Goal: Find specific page/section: Find specific page/section

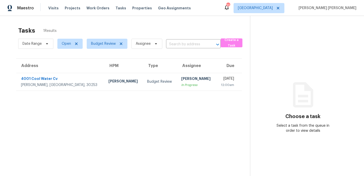
click at [174, 26] on div "Tasks 1 Results" at bounding box center [134, 30] width 232 height 13
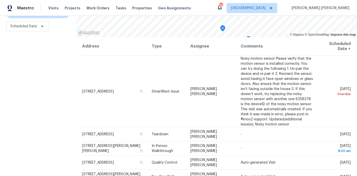
scroll to position [145, 0]
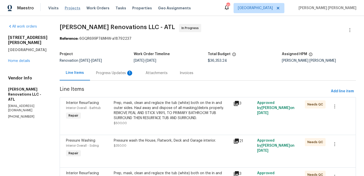
click at [71, 8] on span "Projects" at bounding box center [73, 8] width 16 height 5
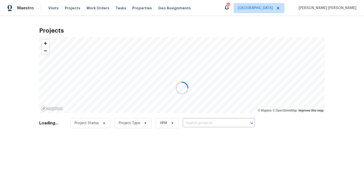
click at [211, 122] on div at bounding box center [182, 88] width 364 height 176
click at [209, 123] on div at bounding box center [182, 88] width 364 height 176
click at [206, 120] on div at bounding box center [182, 88] width 364 height 176
click at [205, 121] on div at bounding box center [182, 88] width 364 height 176
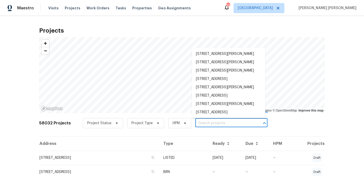
click at [207, 127] on input "text" at bounding box center [224, 123] width 58 height 8
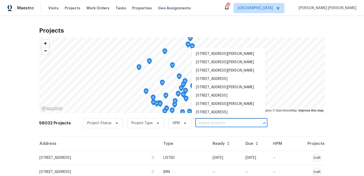
paste input "[STREET_ADDRESS]"
type input "[STREET_ADDRESS]"
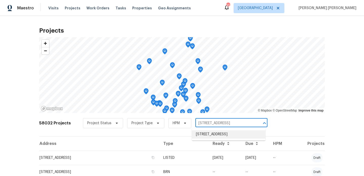
click at [207, 135] on li "[STREET_ADDRESS]" at bounding box center [229, 134] width 74 height 8
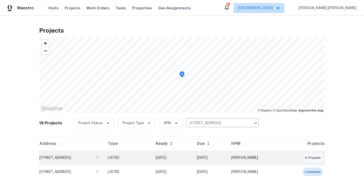
click at [89, 156] on td "[STREET_ADDRESS]" at bounding box center [71, 158] width 65 height 14
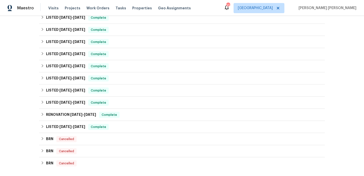
scroll to position [239, 0]
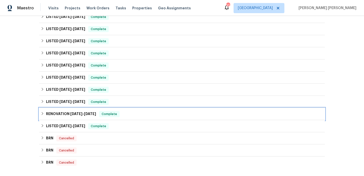
click at [82, 115] on div "RENOVATION 2/12/25 - 2/14/25 Complete" at bounding box center [181, 114] width 285 height 12
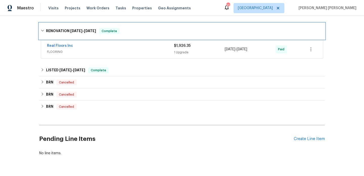
scroll to position [328, 0]
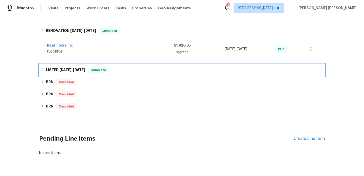
click at [77, 68] on span "1/7/25" at bounding box center [79, 70] width 12 height 4
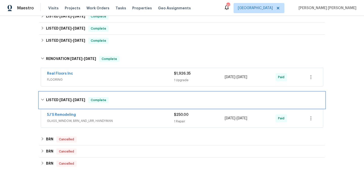
scroll to position [284, 0]
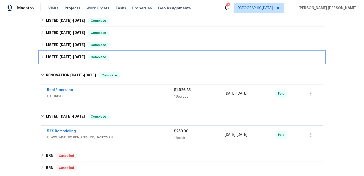
click at [76, 55] on span "2/24/25" at bounding box center [79, 57] width 12 height 4
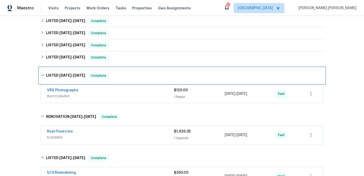
scroll to position [259, 0]
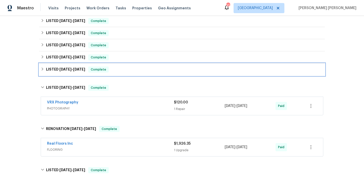
click at [71, 67] on span "3/5/25 - 3/6/25" at bounding box center [72, 69] width 26 height 4
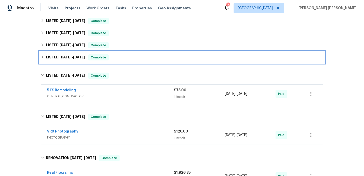
click at [72, 55] on span "3/14/25 - 3/17/25" at bounding box center [72, 57] width 26 height 4
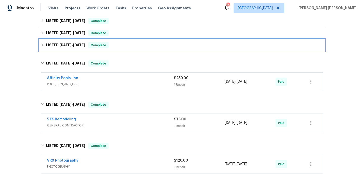
click at [76, 43] on span "4/9/25" at bounding box center [79, 45] width 12 height 4
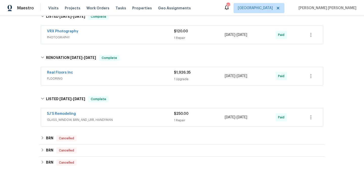
scroll to position [484, 0]
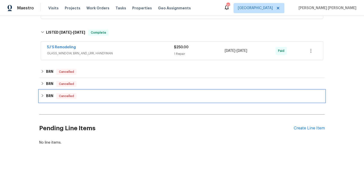
click at [51, 97] on div "BRN Cancelled" at bounding box center [181, 96] width 285 height 12
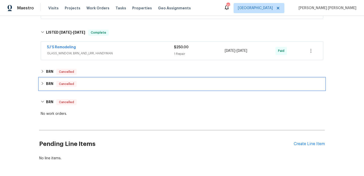
click at [50, 82] on h6 "BRN" at bounding box center [49, 84] width 7 height 6
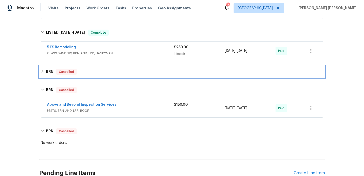
click at [51, 69] on h6 "BRN" at bounding box center [49, 72] width 7 height 6
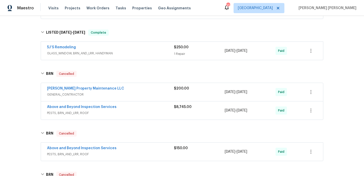
click at [120, 110] on span "PESTS, BRN_AND_LRR, ROOF" at bounding box center [110, 112] width 127 height 5
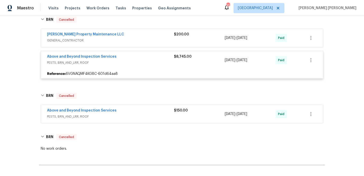
scroll to position [548, 0]
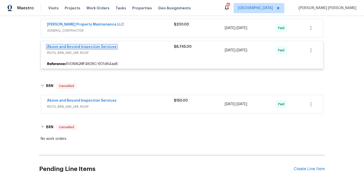
click at [103, 45] on link "Above and Beyond Inspection Services" at bounding box center [81, 47] width 69 height 4
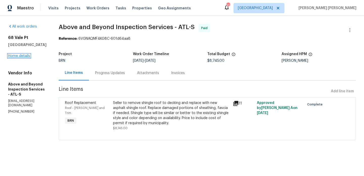
click at [10, 57] on link "Home details" at bounding box center [19, 56] width 22 height 4
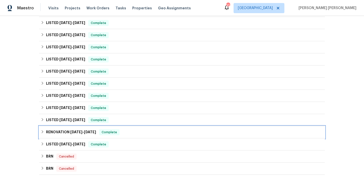
click at [67, 129] on h6 "RENOVATION [DATE] - [DATE]" at bounding box center [71, 132] width 50 height 6
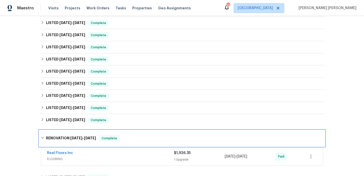
scroll to position [237, 0]
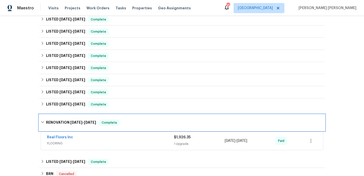
click at [71, 121] on h6 "RENOVATION 2/12/25 - 2/14/25" at bounding box center [71, 122] width 50 height 6
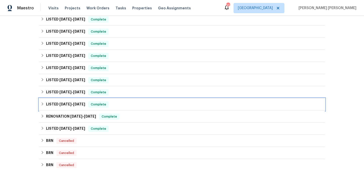
click at [72, 102] on h6 "LISTED 2/22/25 - 2/24/25" at bounding box center [65, 104] width 39 height 6
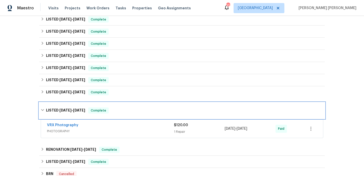
click at [72, 102] on div "LISTED 2/22/25 - 2/24/25 Complete" at bounding box center [181, 110] width 285 height 16
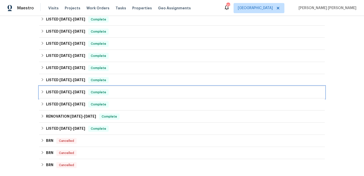
click at [75, 90] on span "3/6/25" at bounding box center [79, 92] width 12 height 4
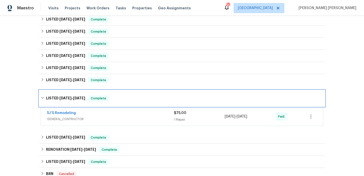
click at [75, 90] on div "LISTED 3/5/25 - 3/6/25 Complete" at bounding box center [181, 98] width 285 height 16
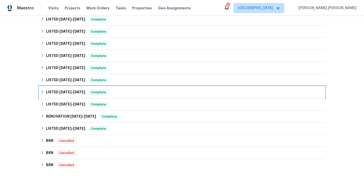
click at [70, 86] on div "LISTED 3/5/25 - 3/6/25 Complete" at bounding box center [181, 92] width 285 height 12
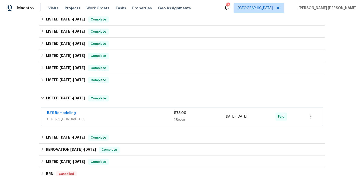
click at [70, 84] on div "Back to all projects 68 Vale Pt, Newnan, GA 30265 4 Beds | 2 1/2 Baths | Total:…" at bounding box center [181, 18] width 285 height 466
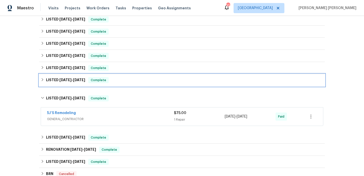
click at [75, 74] on div "LISTED 3/14/25 - 3/17/25 Complete" at bounding box center [181, 80] width 285 height 12
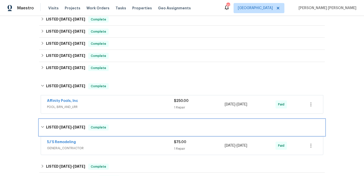
click at [62, 125] on span "3/5/25" at bounding box center [65, 127] width 12 height 4
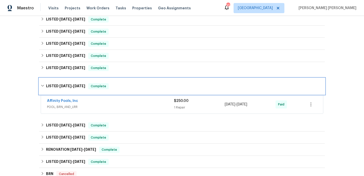
click at [72, 84] on span "3/14/25 - 3/17/25" at bounding box center [72, 86] width 26 height 4
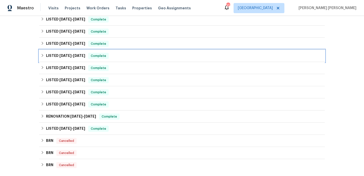
click at [79, 55] on h6 "LISTED 4/14/25 - 4/16/25" at bounding box center [65, 56] width 39 height 6
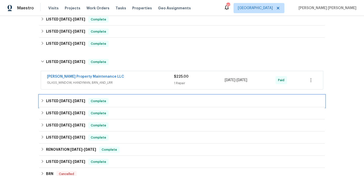
click at [65, 99] on span "4/4/25" at bounding box center [65, 101] width 12 height 4
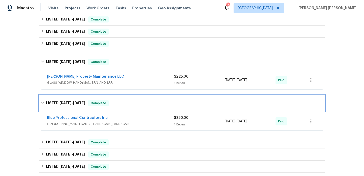
click at [65, 100] on h6 "LISTED 4/4/25 - 4/9/25" at bounding box center [65, 103] width 39 height 6
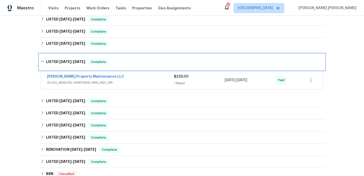
click at [67, 60] on span "4/14/25" at bounding box center [65, 62] width 12 height 4
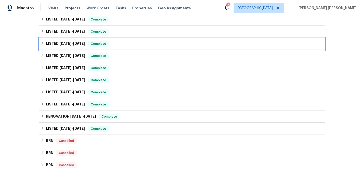
click at [68, 43] on h6 "LISTED 4/21/25 - 4/24/25" at bounding box center [65, 44] width 39 height 6
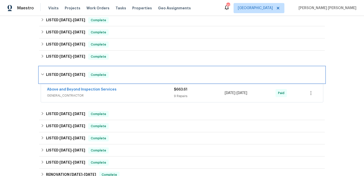
scroll to position [209, 0]
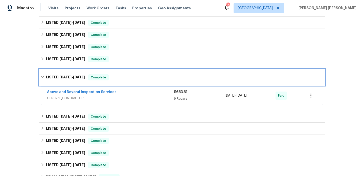
click at [71, 75] on span "4/21/25" at bounding box center [65, 77] width 12 height 4
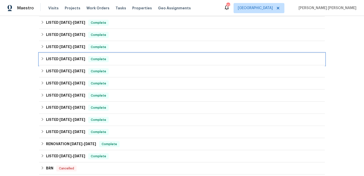
click at [71, 57] on span "4/29/25" at bounding box center [65, 59] width 12 height 4
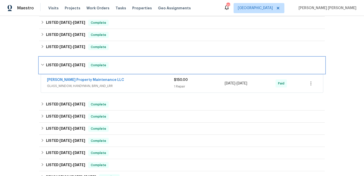
click at [72, 57] on div "LISTED 4/29/25 - 5/1/25 Complete" at bounding box center [181, 65] width 285 height 16
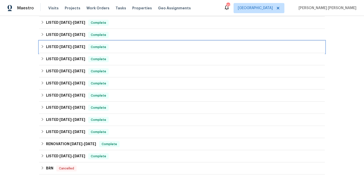
click at [74, 45] on span "5/14/25 - 5/27/25" at bounding box center [72, 47] width 26 height 4
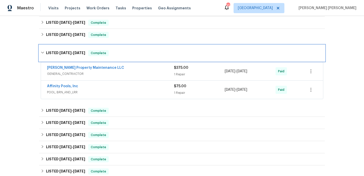
scroll to position [162, 0]
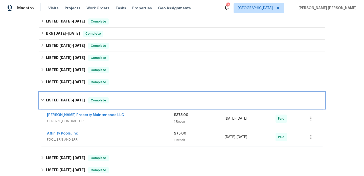
click at [73, 98] on span "5/14/25 - 5/27/25" at bounding box center [72, 100] width 26 height 4
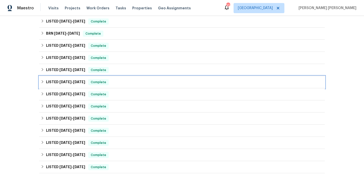
click at [76, 80] on span "7/15/25" at bounding box center [79, 82] width 12 height 4
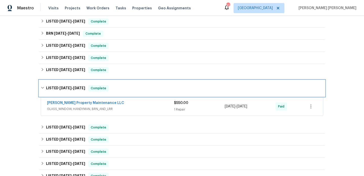
click at [76, 80] on div "LISTED 6/11/25 - 7/15/25 Complete" at bounding box center [181, 88] width 285 height 16
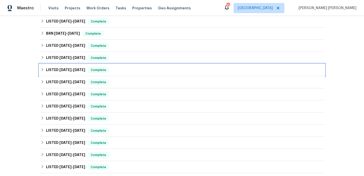
click at [76, 68] on span "7/28/25" at bounding box center [79, 70] width 12 height 4
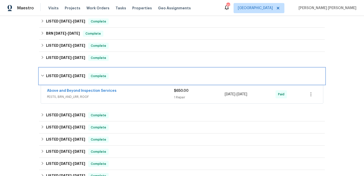
click at [76, 68] on div "LISTED 7/23/25 - 7/28/25 Complete" at bounding box center [181, 76] width 285 height 16
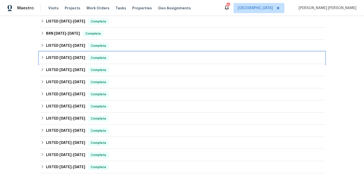
click at [79, 56] on span "8/4/25" at bounding box center [79, 58] width 12 height 4
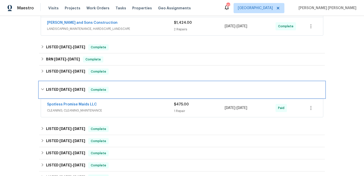
scroll to position [132, 0]
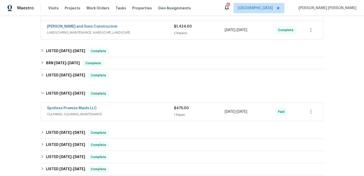
click at [73, 69] on div "LISTED 8/4/25 - 8/11/25 Complete Cornerstone Homes GENERAL_CONTRACTOR $250.00 1…" at bounding box center [181, 75] width 285 height 12
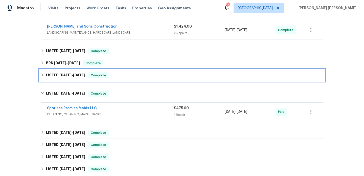
click at [75, 73] on span "8/11/25" at bounding box center [79, 75] width 12 height 4
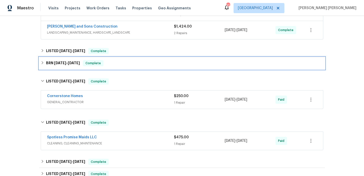
click at [76, 61] on span "8/19/25" at bounding box center [74, 63] width 12 height 4
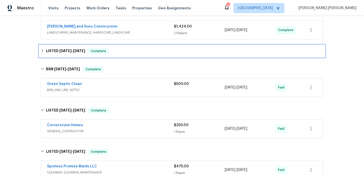
click at [75, 52] on div "LISTED 9/9/25 - 9/11/25 Complete" at bounding box center [181, 51] width 285 height 12
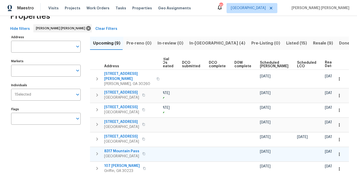
scroll to position [17, 0]
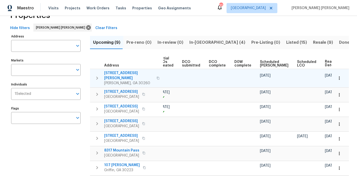
click at [156, 77] on icon "button" at bounding box center [157, 78] width 3 height 3
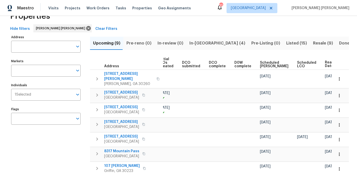
scroll to position [15, 0]
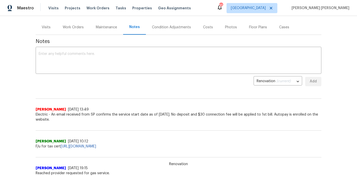
scroll to position [89, 0]
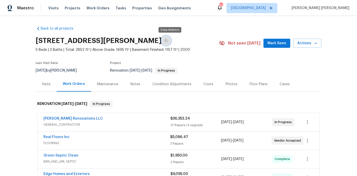
click at [170, 44] on button "button" at bounding box center [165, 40] width 9 height 9
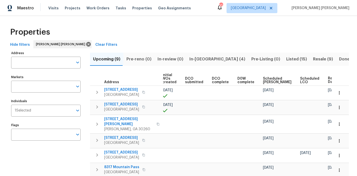
scroll to position [0, 68]
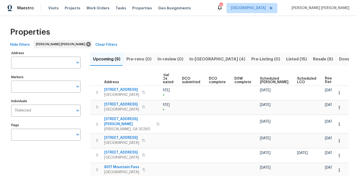
click at [191, 57] on span "In-[GEOGRAPHIC_DATA] (4)" at bounding box center [217, 59] width 56 height 7
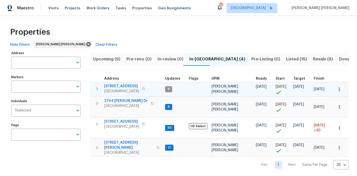
click at [124, 85] on span "[STREET_ADDRESS]" at bounding box center [121, 86] width 35 height 5
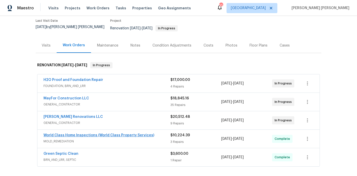
scroll to position [43, 0]
